Goal: Task Accomplishment & Management: Manage account settings

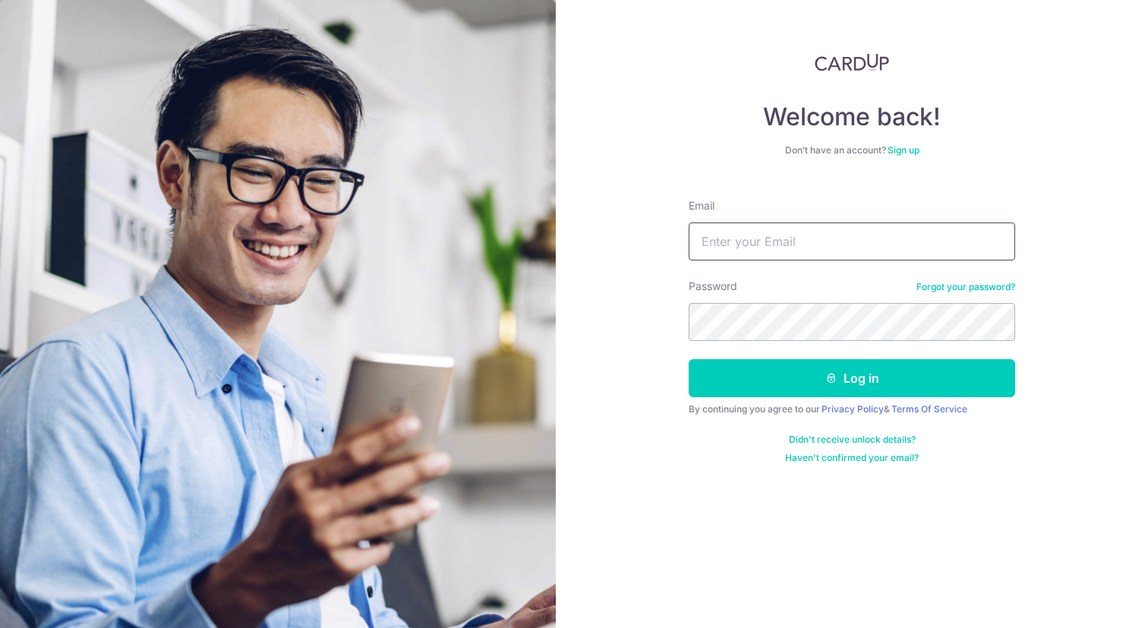
click at [846, 228] on input "Email" at bounding box center [852, 242] width 327 height 38
type input "[EMAIL_ADDRESS][DOMAIN_NAME]"
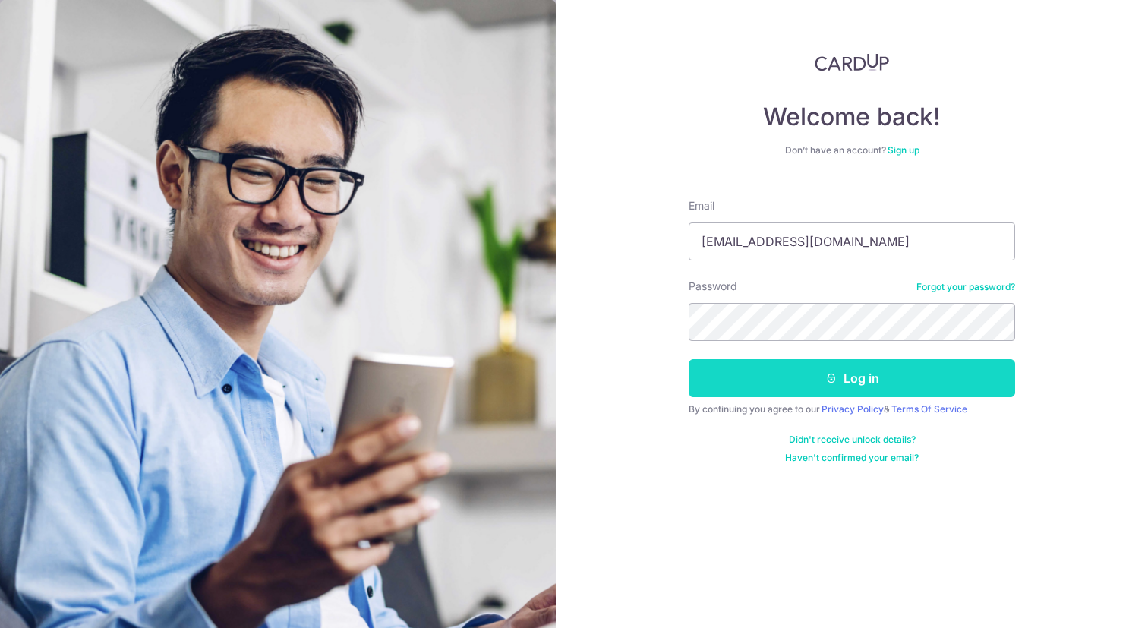
click at [772, 377] on button "Log in" at bounding box center [852, 378] width 327 height 38
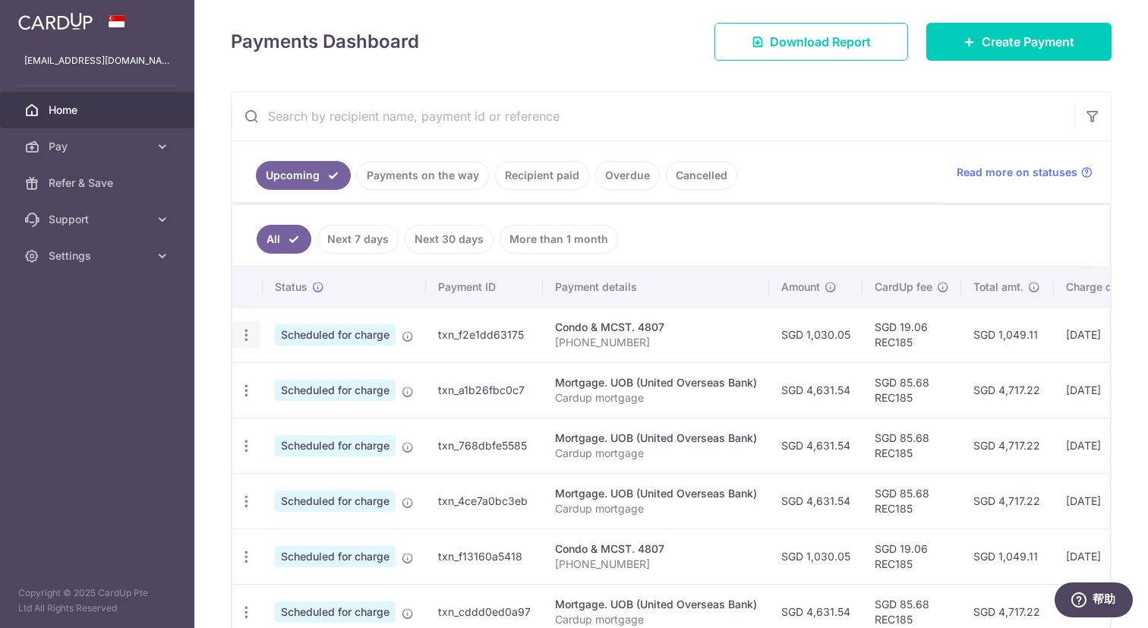
click at [250, 340] on icon "button" at bounding box center [246, 335] width 16 height 16
click at [323, 371] on span "Update payment" at bounding box center [327, 377] width 103 height 18
radio input "true"
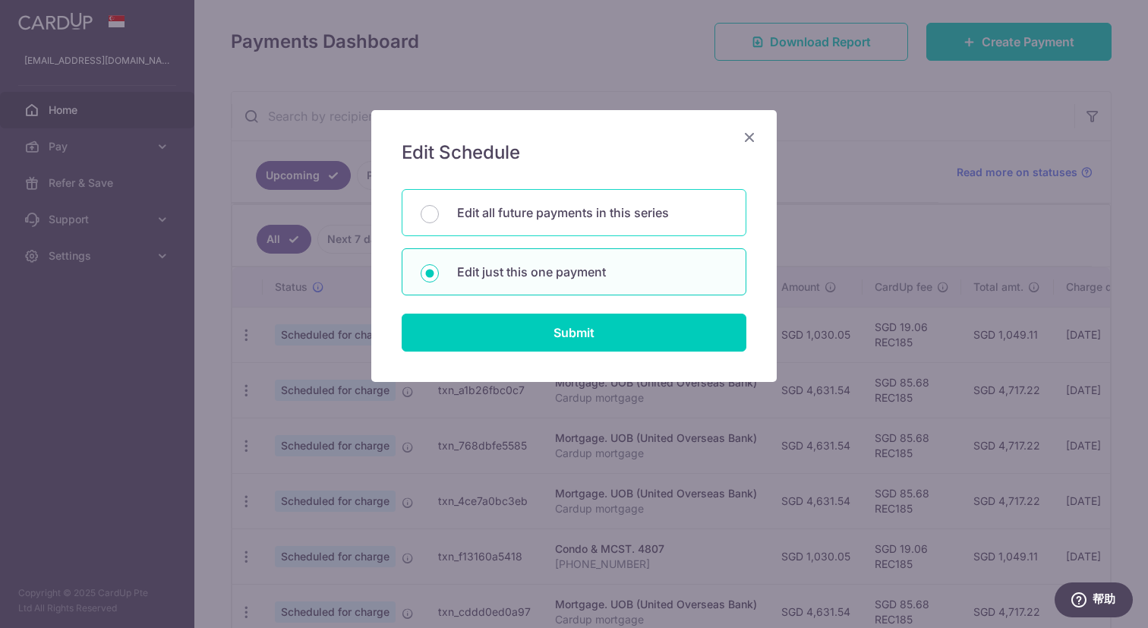
click at [619, 218] on p "Edit all future payments in this series" at bounding box center [592, 213] width 270 height 18
click at [439, 218] on input "Edit all future payments in this series" at bounding box center [430, 214] width 18 height 18
radio input "true"
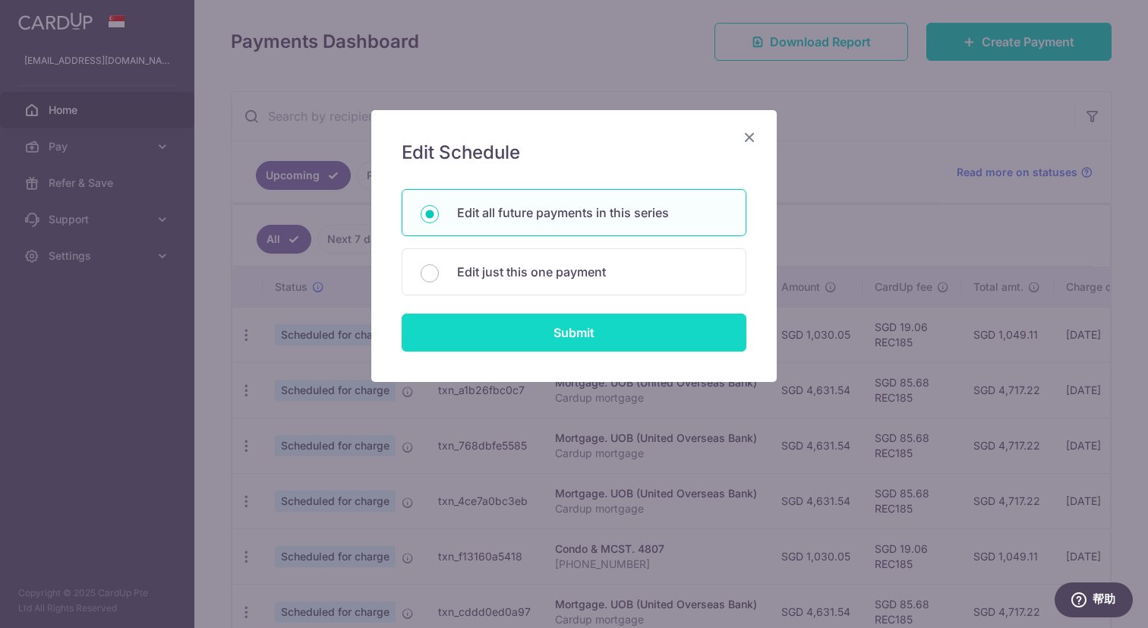
click at [630, 340] on input "Submit" at bounding box center [574, 333] width 345 height 38
radio input "true"
type input "1,030.05"
type input "[PHONE_NUMBER]"
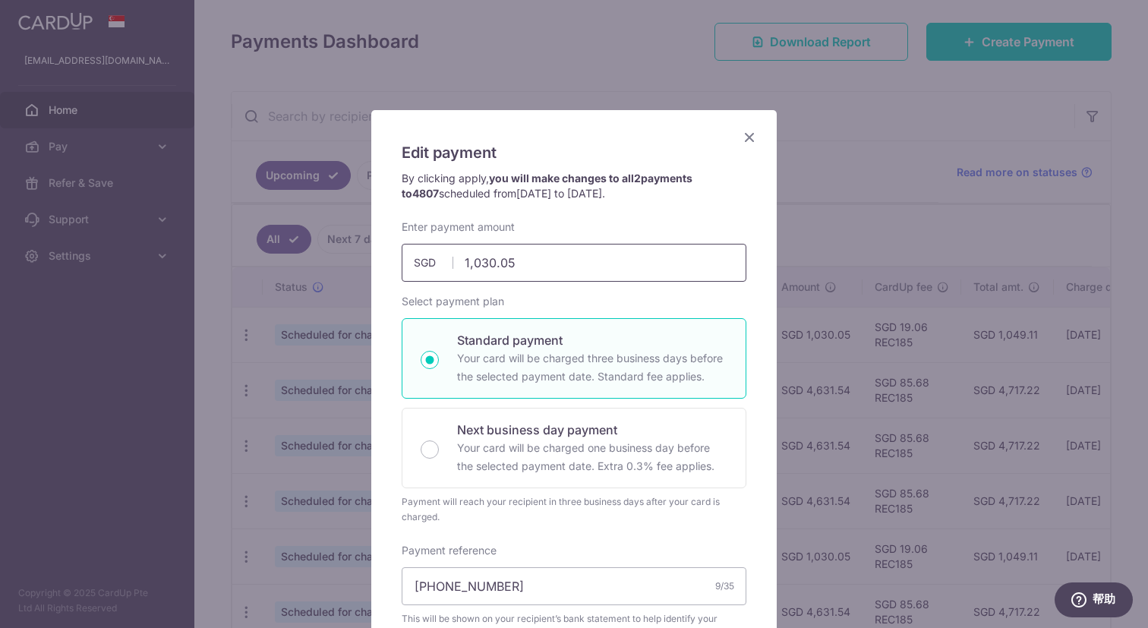
click at [630, 245] on input "1,030.05" at bounding box center [574, 263] width 345 height 38
click at [658, 258] on input "1,030.05" at bounding box center [574, 263] width 345 height 38
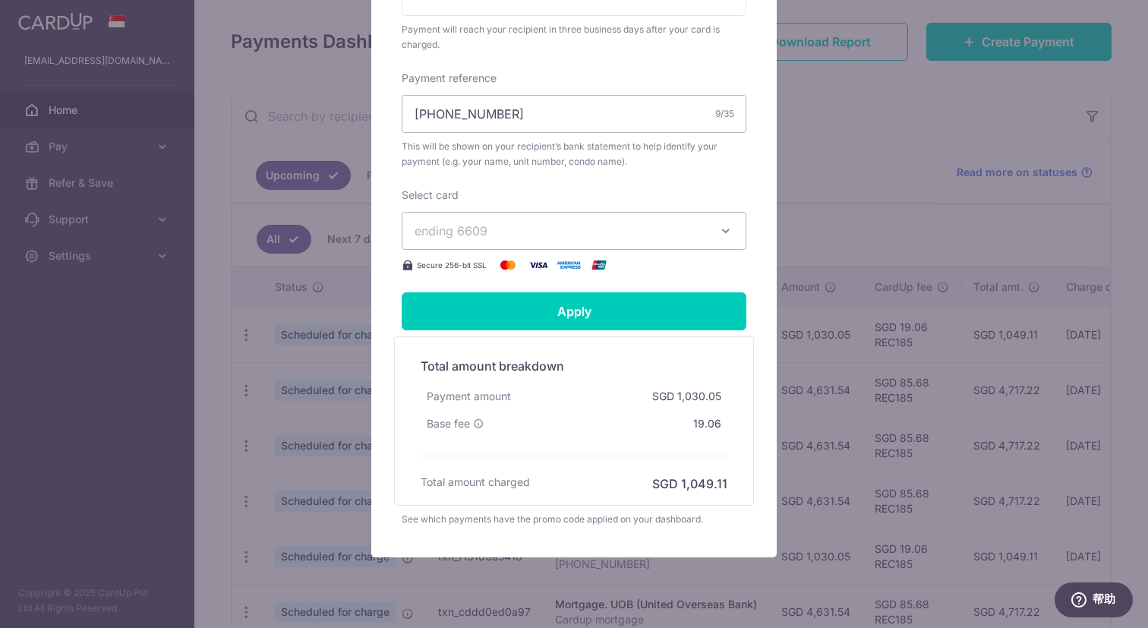
scroll to position [476, 0]
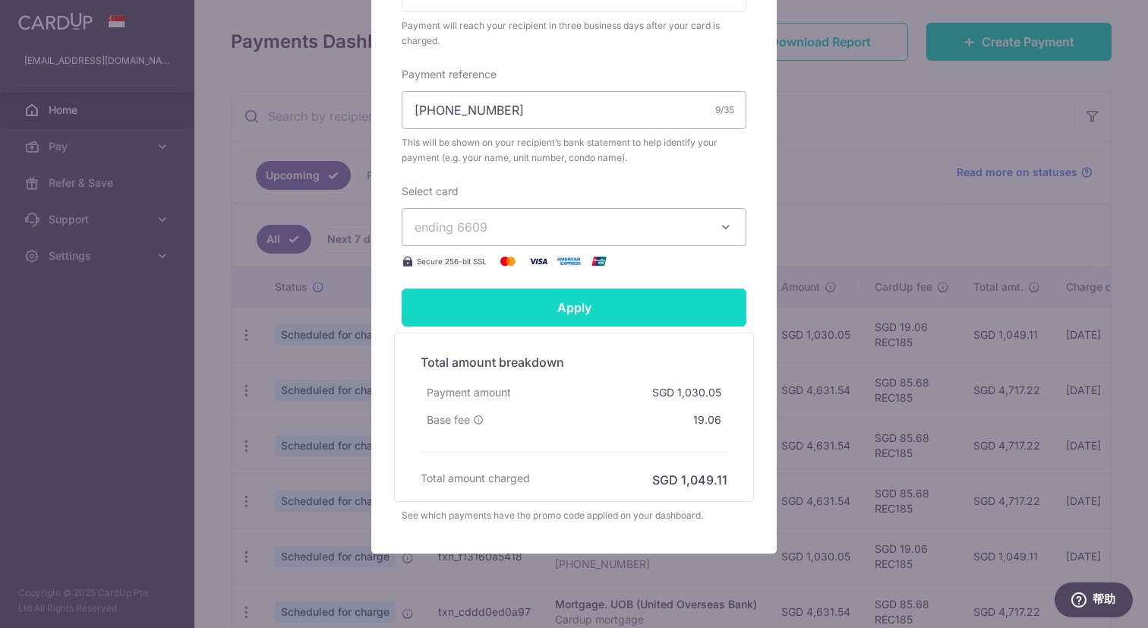
click at [648, 315] on input "Apply" at bounding box center [574, 308] width 345 height 38
type input "1,075.83"
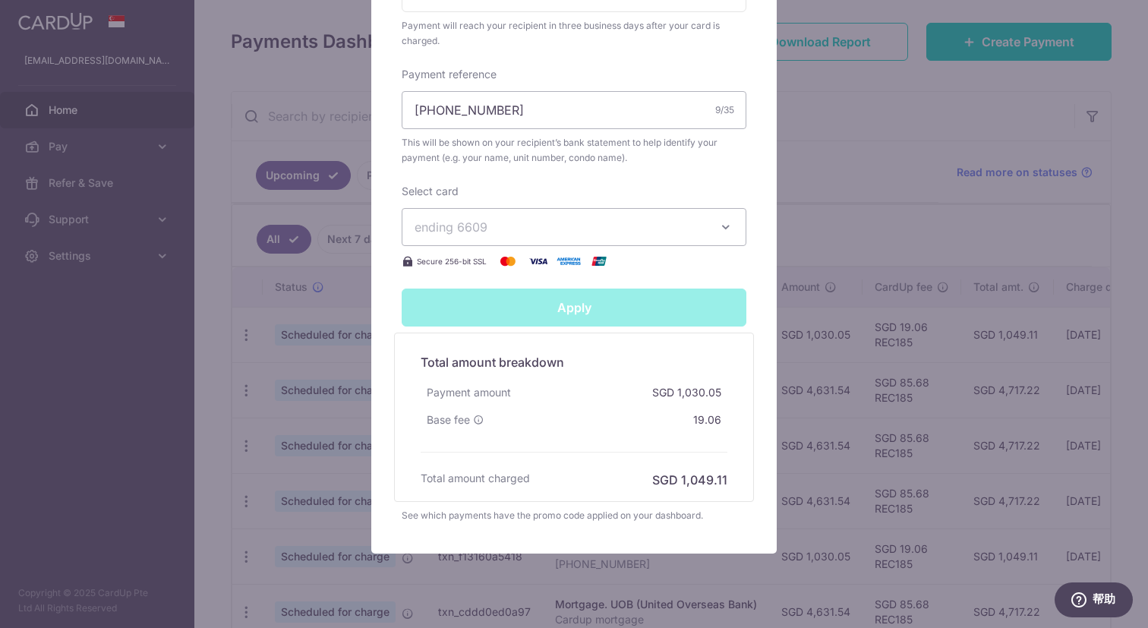
type input "Successfully Applied"
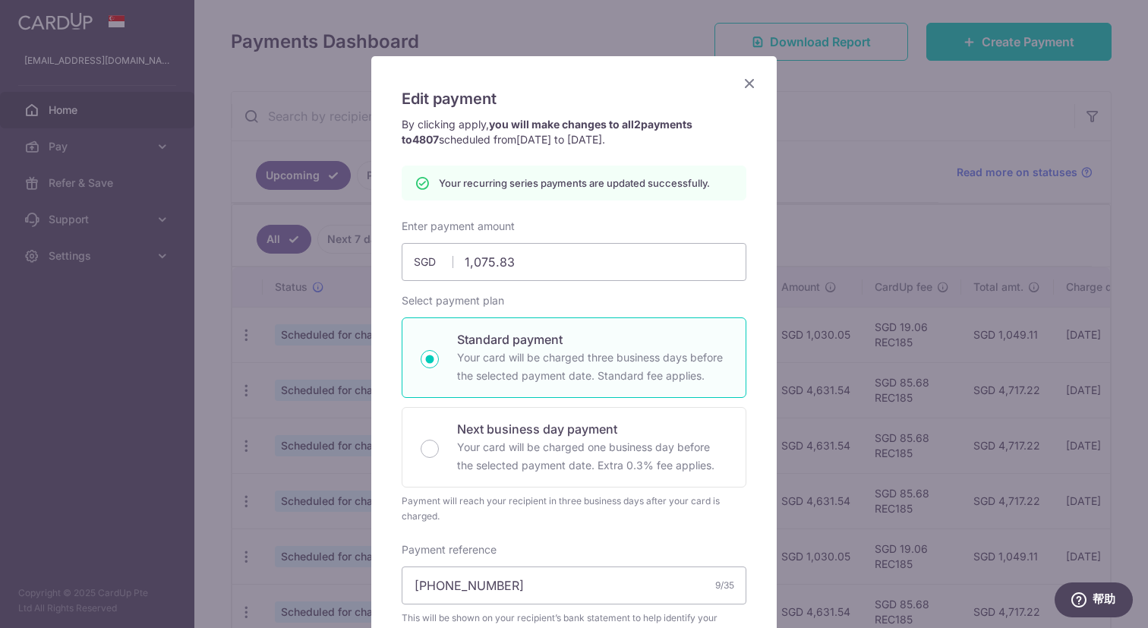
scroll to position [50, 0]
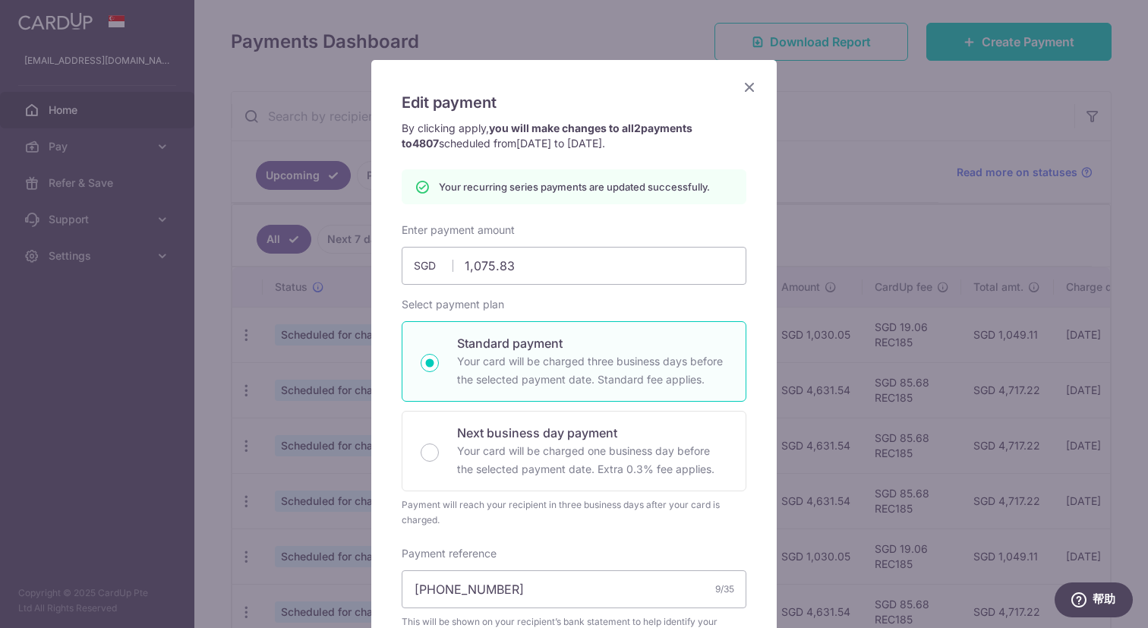
click at [753, 86] on icon "Close" at bounding box center [749, 86] width 18 height 19
